Goal: Contribute content: Contribute content

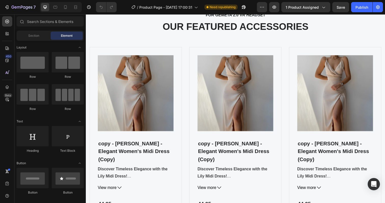
scroll to position [748, 0]
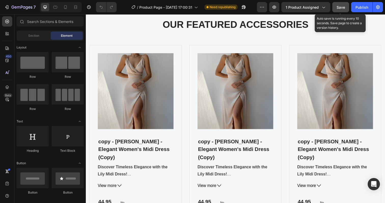
click at [337, 9] on button "Save" at bounding box center [341, 7] width 17 height 10
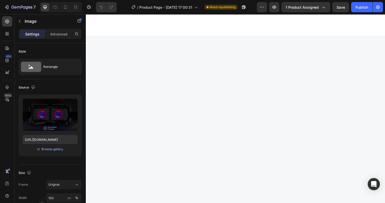
scroll to position [719, 0]
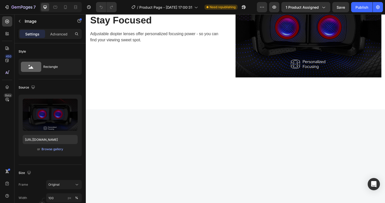
scroll to position [716, 0]
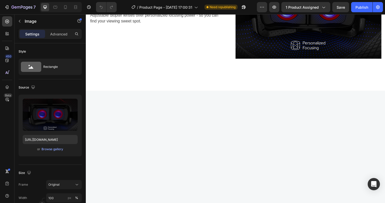
click at [286, 60] on img at bounding box center [313, 9] width 149 height 99
click at [138, 7] on p "Stay Focused" at bounding box center [156, 2] width 132 height 12
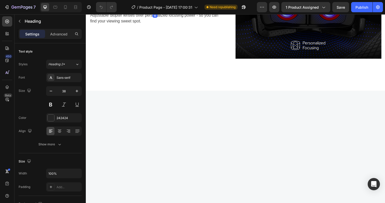
click at [138, 7] on p "Stay Focused" at bounding box center [156, 2] width 132 height 12
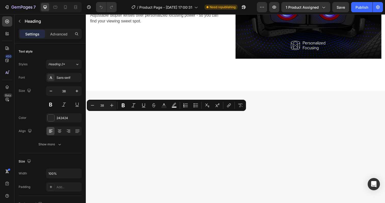
click at [138, 7] on p "Stay Focused" at bounding box center [156, 2] width 132 height 12
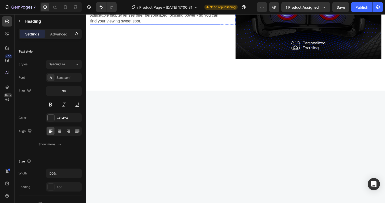
click at [148, 24] on p "Adjustable diopter lenses offer personalized focusing power - so you can find y…" at bounding box center [156, 18] width 132 height 12
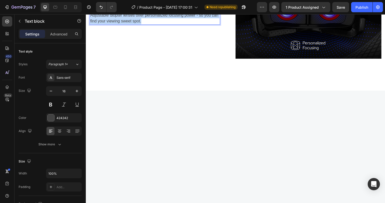
click at [148, 24] on p "Adjustable diopter lenses offer personalized focusing power - so you can find y…" at bounding box center [156, 18] width 132 height 12
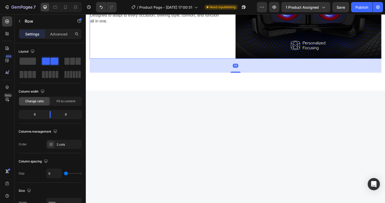
click at [151, 60] on div "Versatility Heading Designed to adapt to every occasion, offering style, comfor…" at bounding box center [164, 9] width 149 height 99
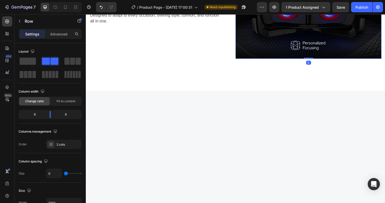
click at [294, 60] on img at bounding box center [313, 9] width 149 height 99
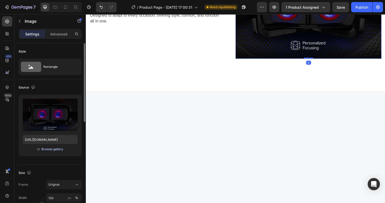
click at [54, 148] on div "Browse gallery" at bounding box center [53, 149] width 22 height 5
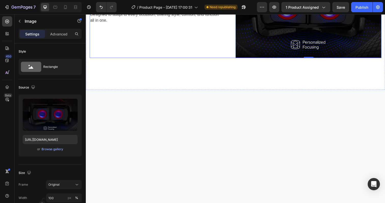
scroll to position [729, 0]
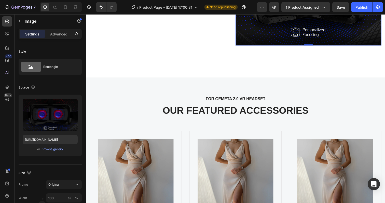
click at [59, 153] on div "Upload Image [URL][DOMAIN_NAME] or Browse gallery" at bounding box center [50, 126] width 63 height 62
click at [58, 149] on div "Browse gallery" at bounding box center [53, 149] width 22 height 5
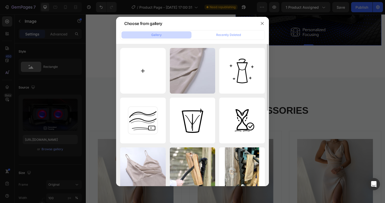
click at [147, 64] on input "file" at bounding box center [143, 71] width 46 height 46
type input "C:\fakepath\Lyra_-_Elegant_Midi_Dress_7.webp"
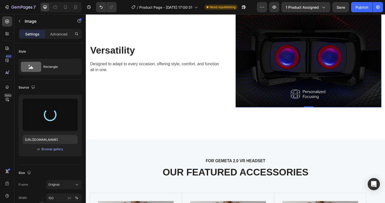
scroll to position [732, 0]
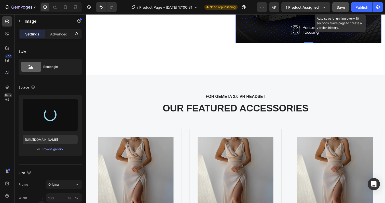
type input "[URL][DOMAIN_NAME]"
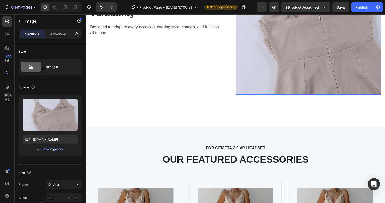
scroll to position [704, 0]
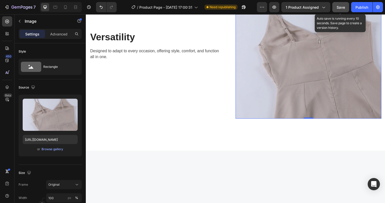
click at [340, 7] on span "Save" at bounding box center [341, 7] width 8 height 4
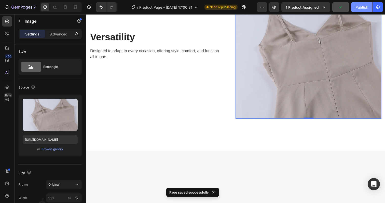
click at [361, 5] on div "Publish" at bounding box center [362, 7] width 13 height 5
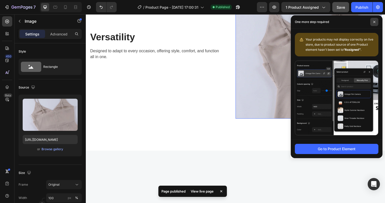
click at [377, 25] on span at bounding box center [375, 22] width 8 height 8
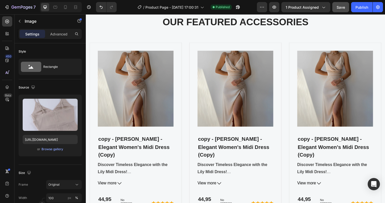
scroll to position [883, 0]
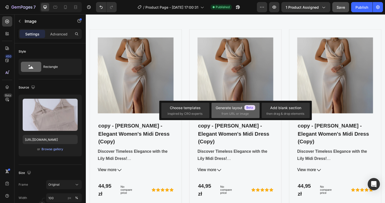
click at [237, 109] on div "Generate layout" at bounding box center [236, 107] width 40 height 5
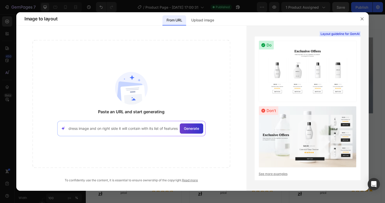
scroll to position [0, 0]
click at [196, 127] on span "Generate" at bounding box center [191, 128] width 15 height 5
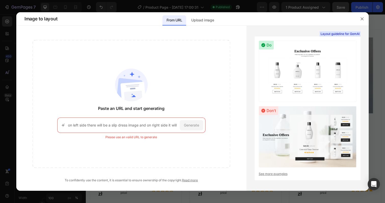
click at [163, 121] on div "on left side there will be a slip dress image and on right side it will contain…" at bounding box center [131, 125] width 148 height 15
click at [159, 124] on input "on left side there will be a slip dress image and on right side it will contain…" at bounding box center [123, 124] width 110 height 5
paste input "[URL][DOMAIN_NAME]"
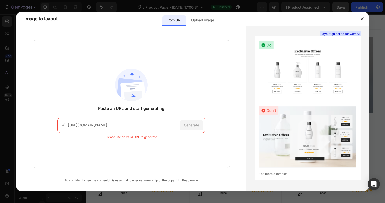
scroll to position [0, 76]
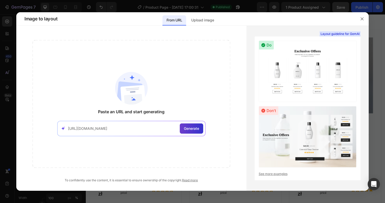
type input "[URL][DOMAIN_NAME]"
click at [192, 130] on span "Generate" at bounding box center [191, 128] width 15 height 5
